Goal: Navigation & Orientation: Find specific page/section

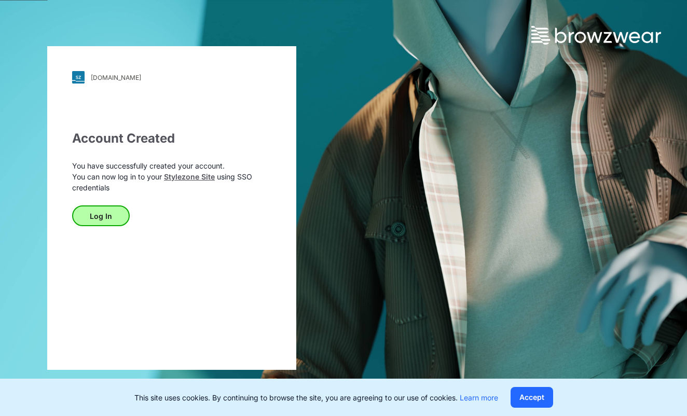
click at [110, 215] on button "Log In" at bounding box center [101, 215] width 58 height 21
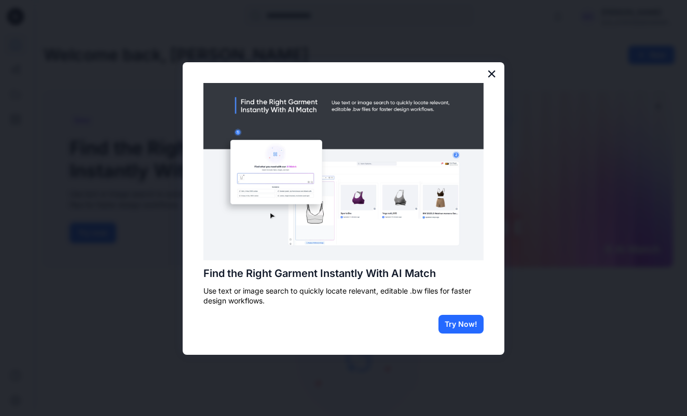
click at [492, 76] on button "×" at bounding box center [491, 73] width 10 height 17
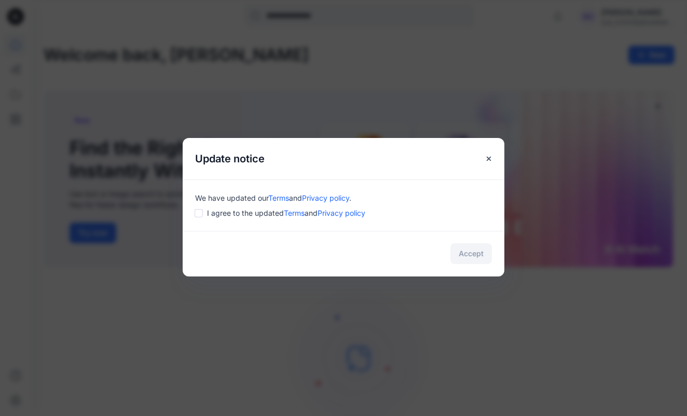
click at [240, 212] on span "I agree to the updated Terms and Privacy policy" at bounding box center [286, 212] width 158 height 11
click at [207, 213] on span "I agree to the updated Terms and Privacy policy" at bounding box center [286, 212] width 158 height 11
click at [193, 213] on div "We have updated our Terms and Privacy policy . I agree to the updated Terms and…" at bounding box center [344, 204] width 322 height 51
click at [470, 249] on button "Accept" at bounding box center [470, 253] width 41 height 21
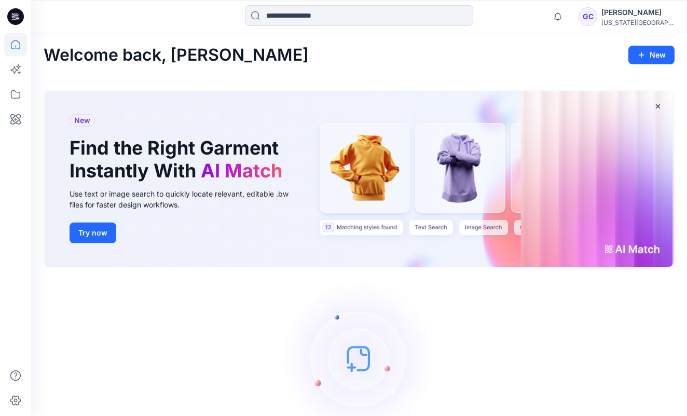
drag, startPoint x: 515, startPoint y: 33, endPoint x: 520, endPoint y: 38, distance: 6.6
click at [520, 38] on div "Welcome back, [PERSON_NAME] New New Find the Right Garment Instantly With AI Ma…" at bounding box center [359, 256] width 656 height 447
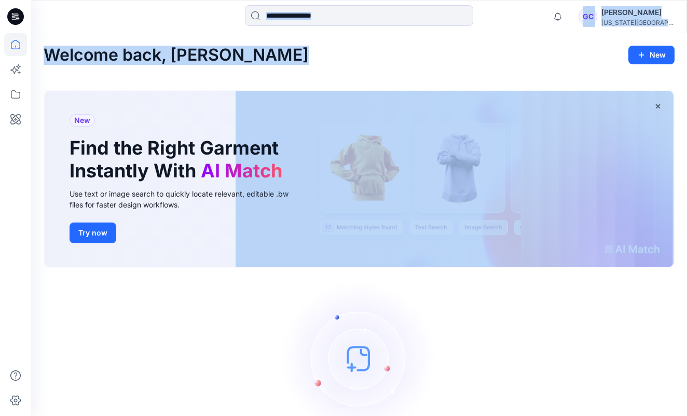
drag, startPoint x: 520, startPoint y: 38, endPoint x: 513, endPoint y: 25, distance: 14.2
click at [513, 25] on div "Notifications Mark all as read View all notifications GC [PERSON_NAME] [US_STAT…" at bounding box center [343, 240] width 687 height 480
click at [513, 39] on div "Welcome back, [PERSON_NAME] New New Find the Right Garment Instantly With AI Ma…" at bounding box center [359, 256] width 656 height 447
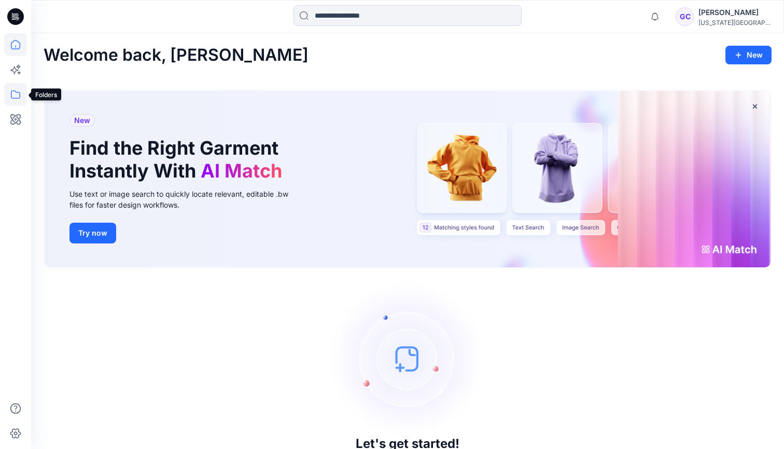
click at [15, 98] on icon at bounding box center [15, 94] width 23 height 23
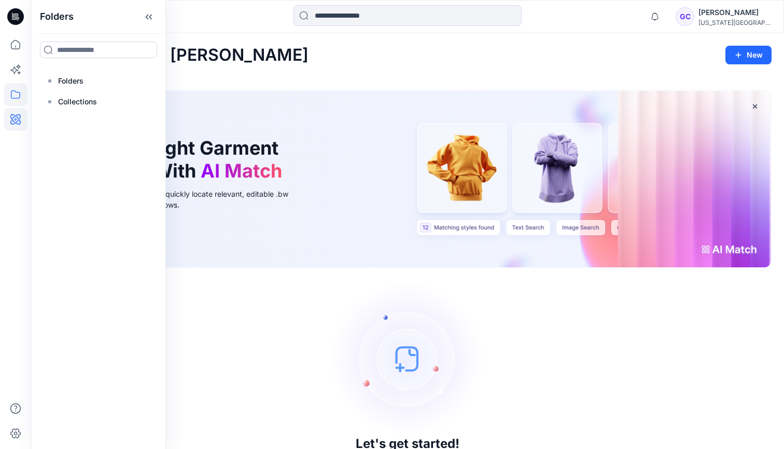
click at [18, 118] on icon at bounding box center [15, 119] width 10 height 10
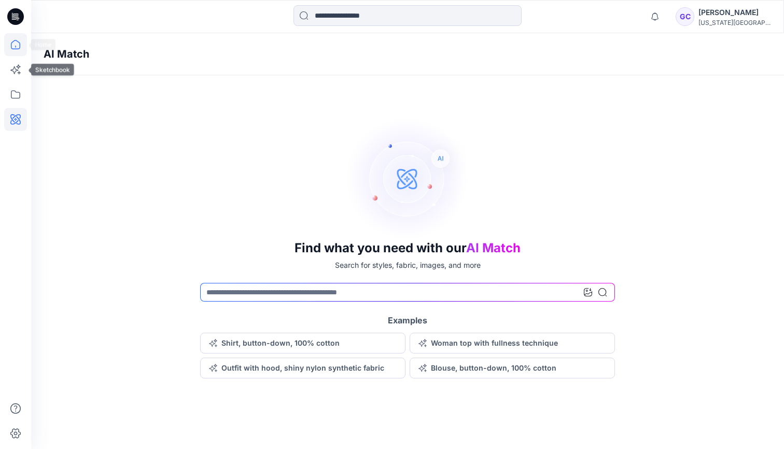
click at [11, 46] on icon at bounding box center [15, 44] width 23 height 23
